Goal: Transaction & Acquisition: Book appointment/travel/reservation

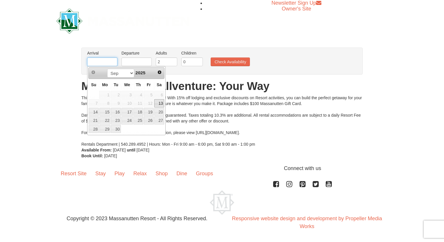
click at [95, 63] on input "text" at bounding box center [102, 62] width 30 height 9
click at [160, 74] on span "Next" at bounding box center [159, 72] width 5 height 5
click at [149, 96] on link "3" at bounding box center [149, 95] width 10 height 8
type input "[DATE]"
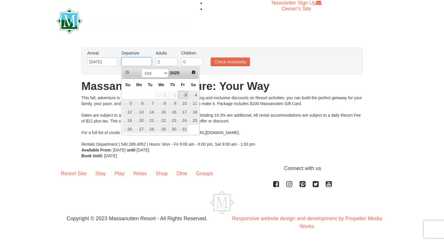
click at [135, 62] on input "text" at bounding box center [137, 62] width 30 height 9
click at [194, 96] on link "4" at bounding box center [193, 95] width 10 height 8
type input "[DATE]"
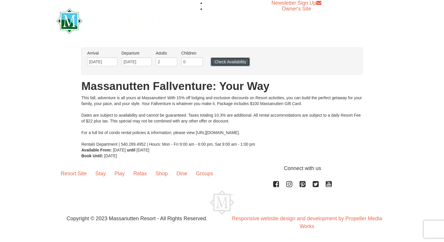
click at [233, 63] on button "Check Availability" at bounding box center [230, 62] width 39 height 9
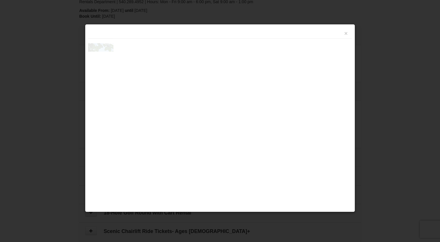
scroll to position [178, 0]
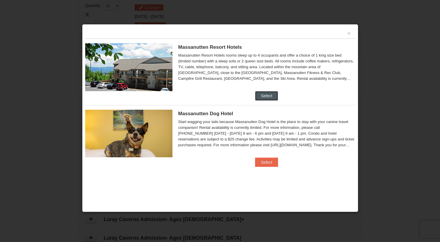
click at [261, 95] on button "Select" at bounding box center [266, 95] width 23 height 9
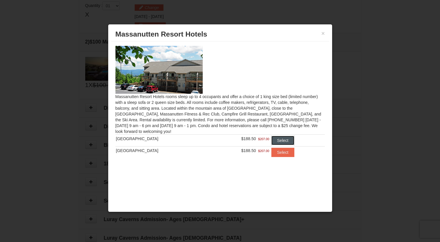
click at [281, 140] on button "Select" at bounding box center [282, 140] width 23 height 9
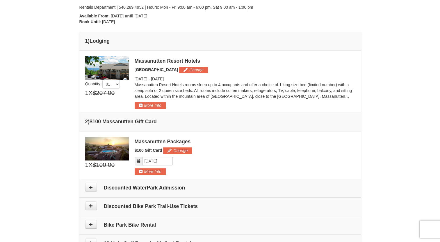
scroll to position [117, 0]
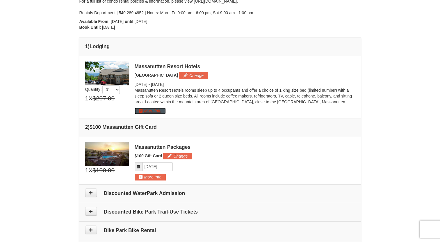
click at [150, 110] on button "More Info" at bounding box center [150, 111] width 31 height 6
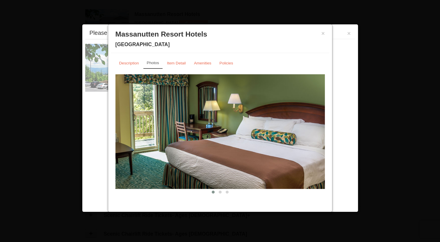
scroll to position [179, 0]
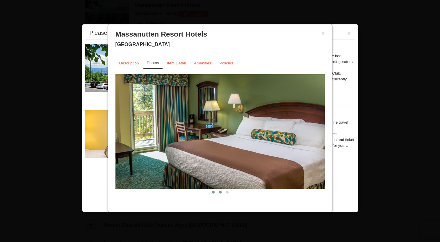
click at [219, 192] on span at bounding box center [220, 192] width 3 height 3
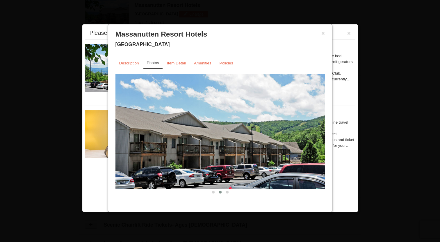
click at [219, 192] on span at bounding box center [220, 192] width 3 height 3
click at [226, 191] on span at bounding box center [227, 192] width 3 height 3
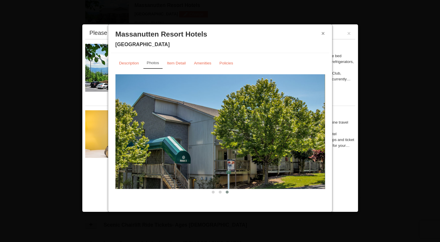
click at [322, 35] on button "×" at bounding box center [322, 34] width 3 height 6
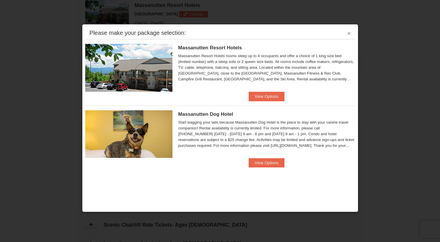
click at [349, 34] on button "×" at bounding box center [348, 34] width 3 height 6
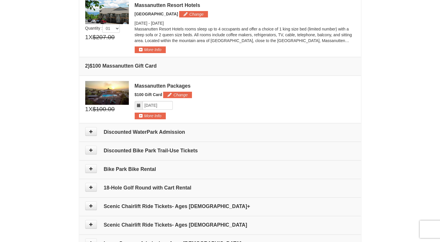
scroll to position [0, 0]
